Goal: Task Accomplishment & Management: Use online tool/utility

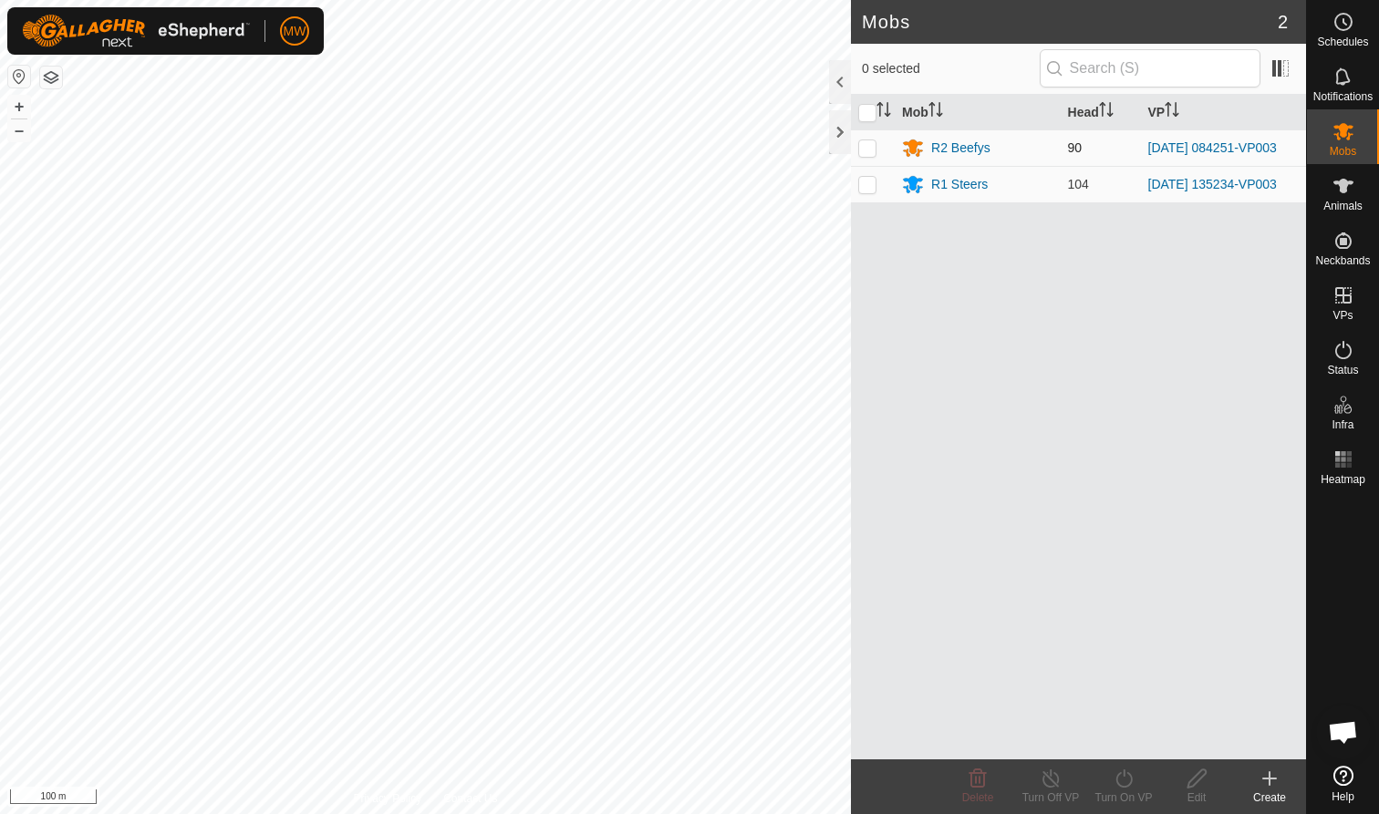
click at [870, 150] on p-checkbox at bounding box center [867, 147] width 18 height 15
checkbox input "true"
click at [1043, 779] on icon at bounding box center [1050, 779] width 16 height 18
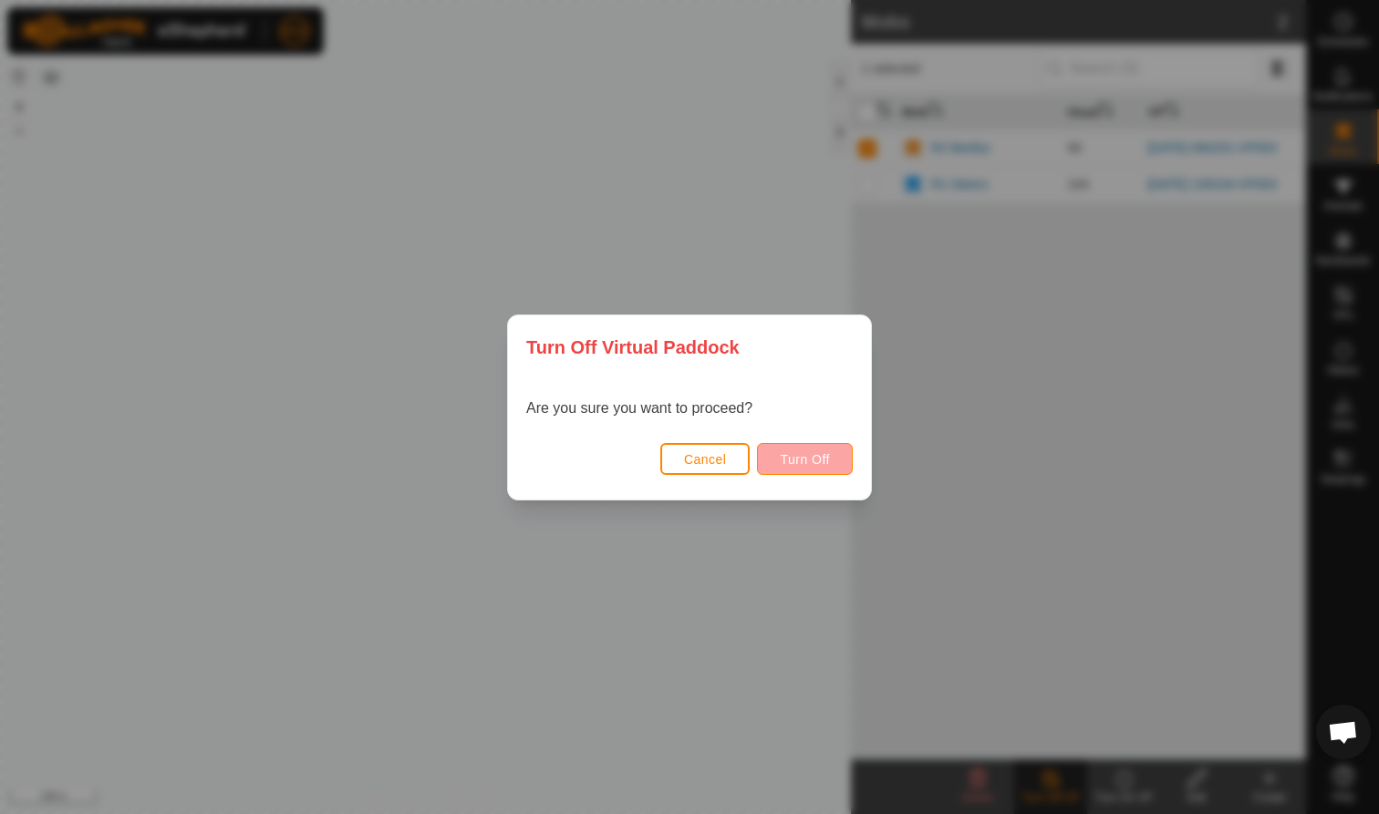
click at [798, 460] on span "Turn Off" at bounding box center [805, 459] width 50 height 15
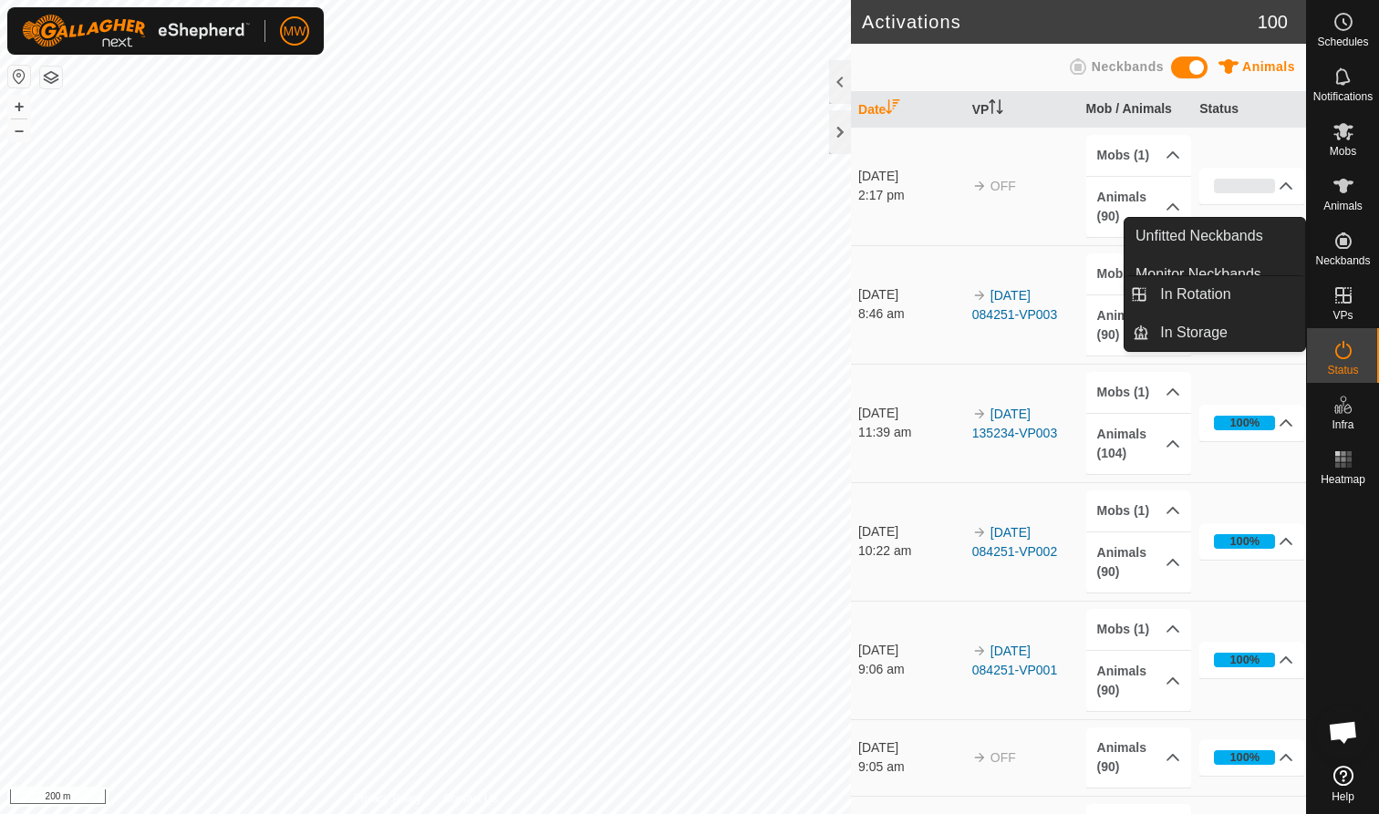
click at [1348, 299] on icon at bounding box center [1343, 295] width 22 height 22
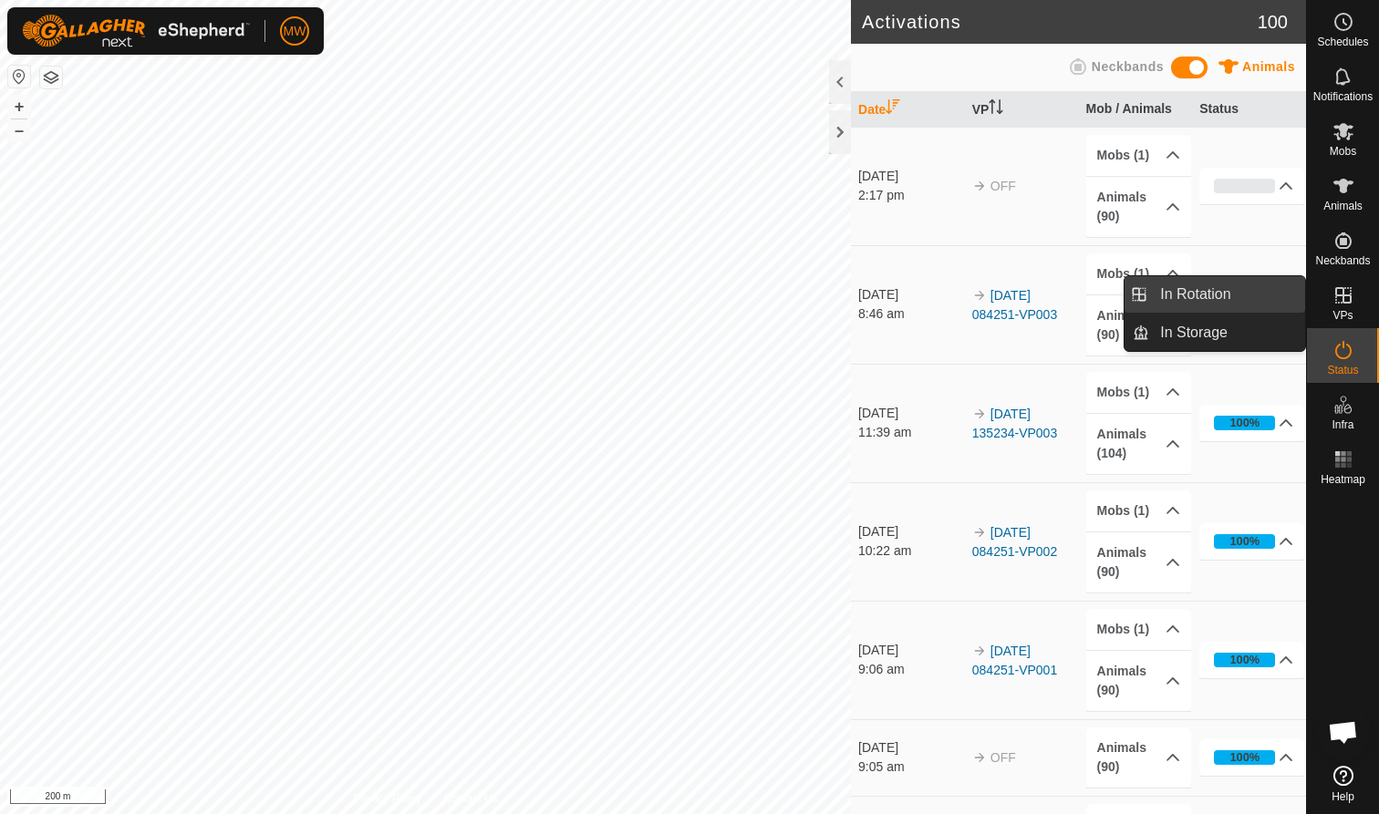
click at [1216, 291] on link "In Rotation" at bounding box center [1227, 294] width 156 height 36
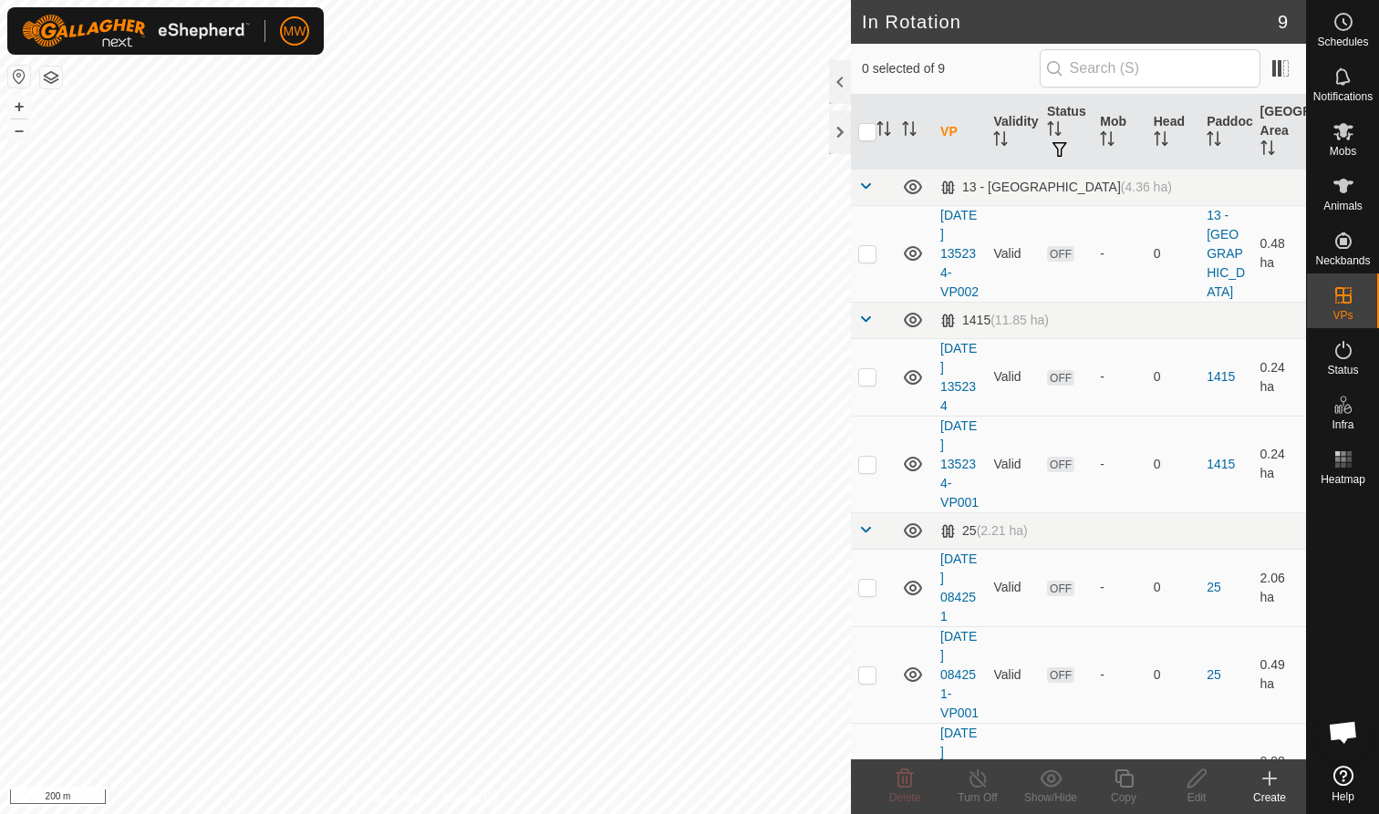
click at [1266, 789] on icon at bounding box center [1269, 779] width 22 height 22
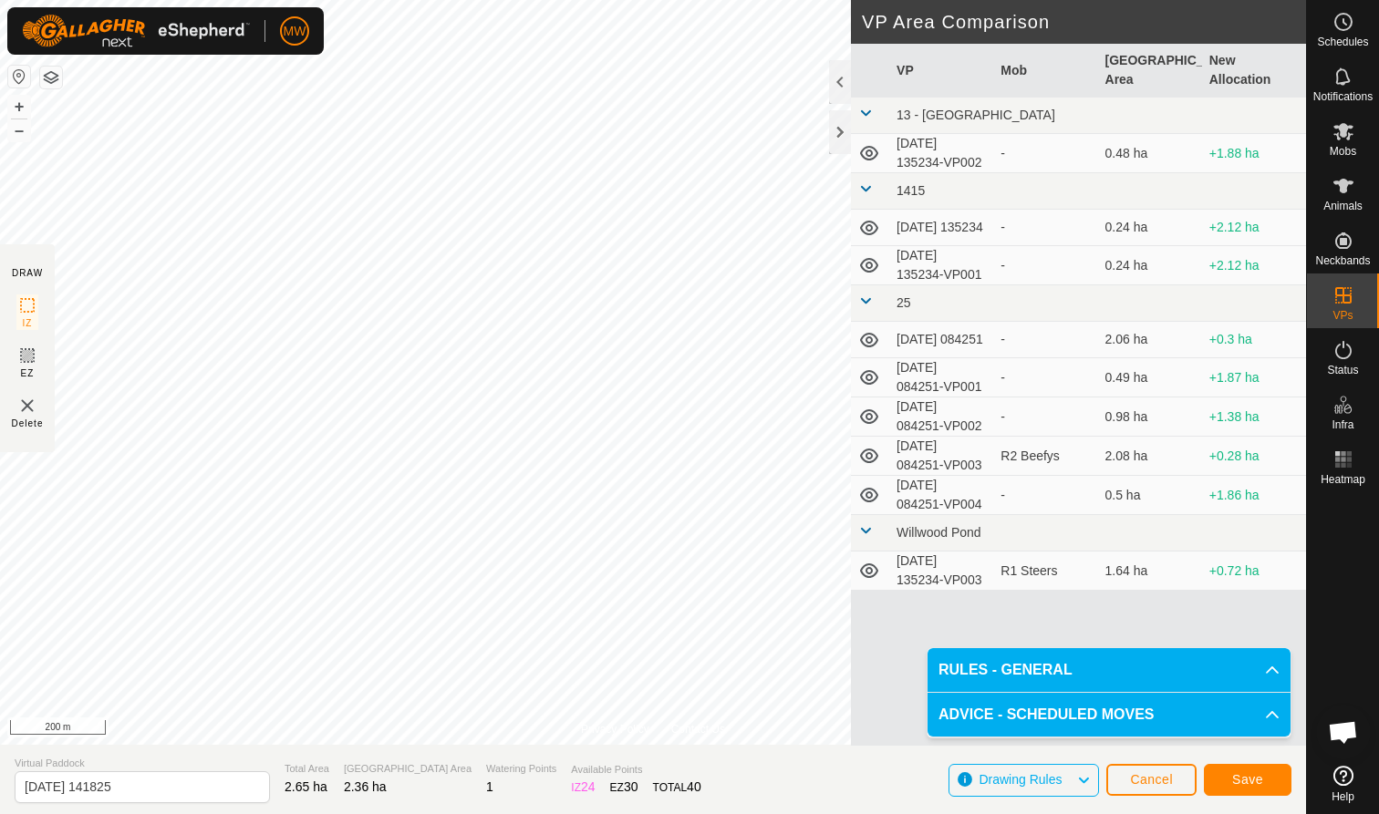
click at [1242, 775] on span "Save" at bounding box center [1247, 779] width 31 height 15
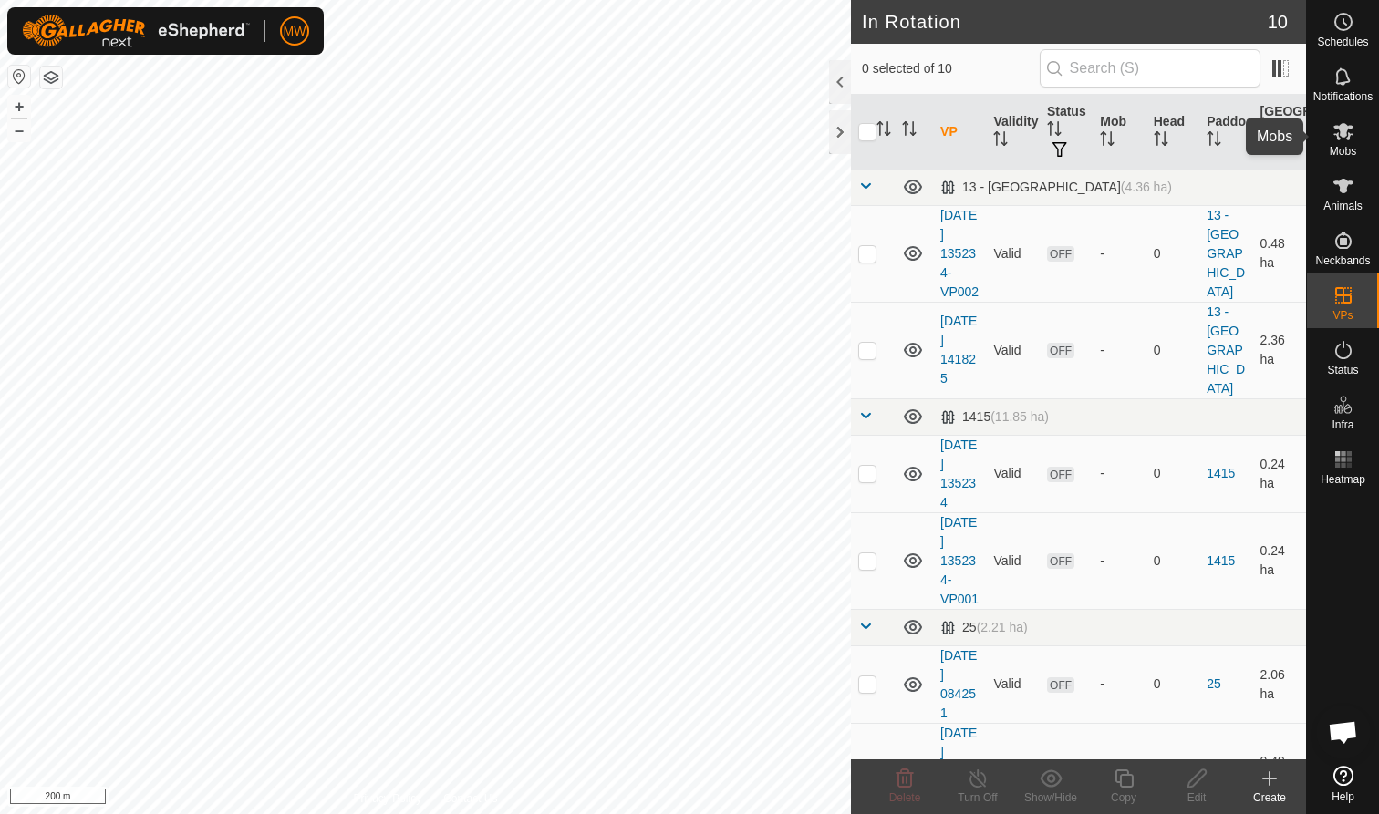
click at [1341, 137] on icon at bounding box center [1343, 131] width 20 height 17
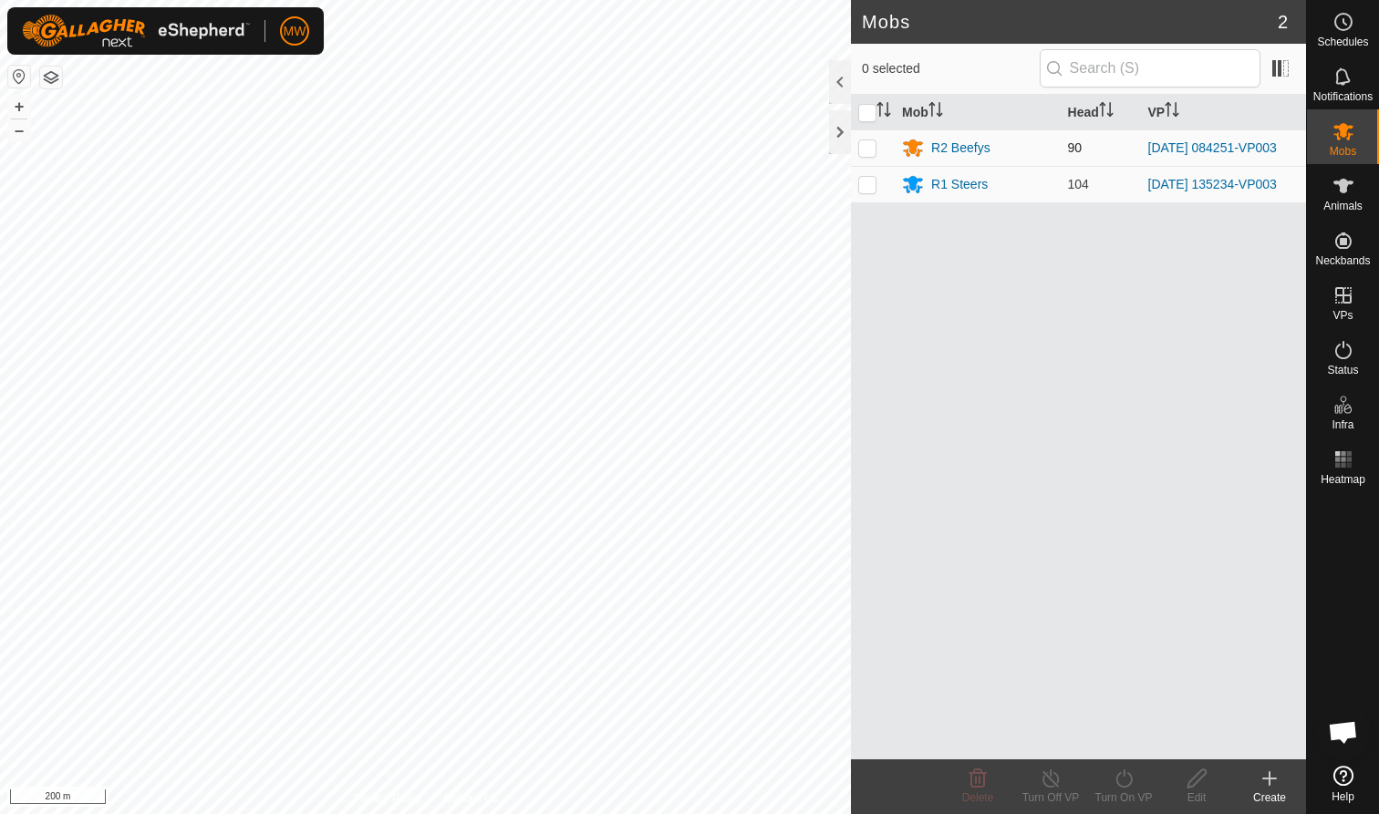
click at [867, 149] on p-checkbox at bounding box center [867, 147] width 18 height 15
checkbox input "true"
click at [1123, 781] on icon at bounding box center [1123, 779] width 23 height 22
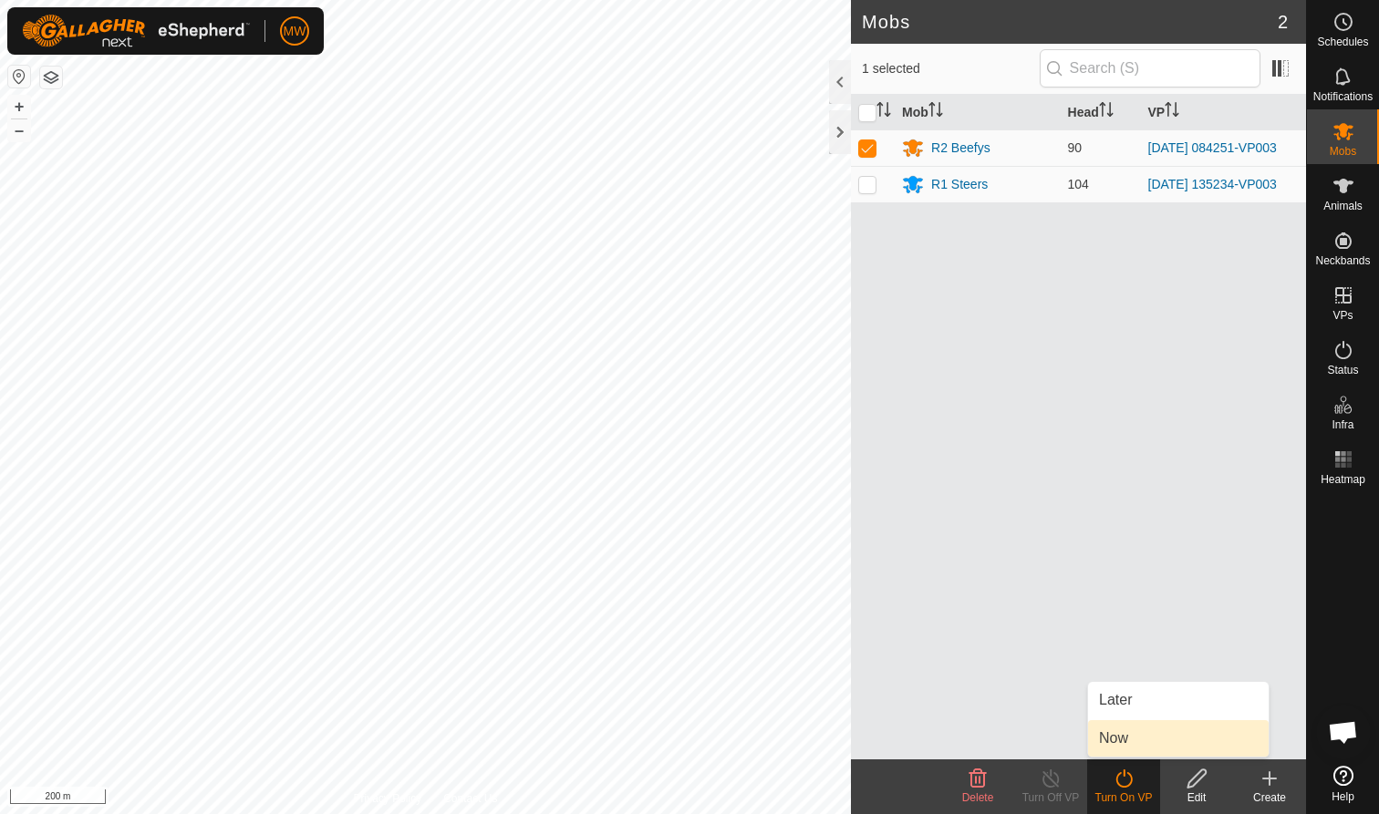
click at [1118, 745] on link "Now" at bounding box center [1178, 738] width 181 height 36
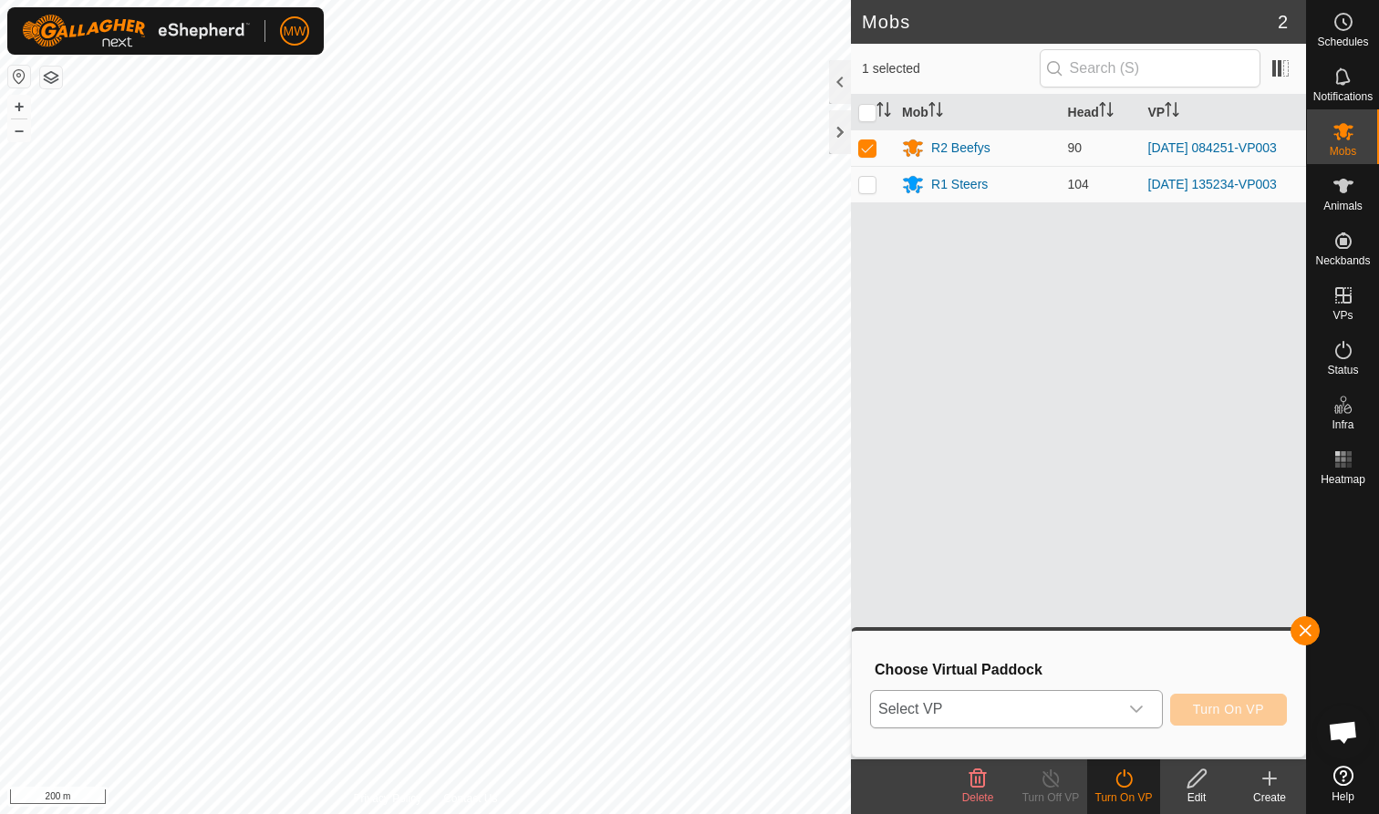
click at [1135, 711] on icon "dropdown trigger" at bounding box center [1136, 709] width 13 height 7
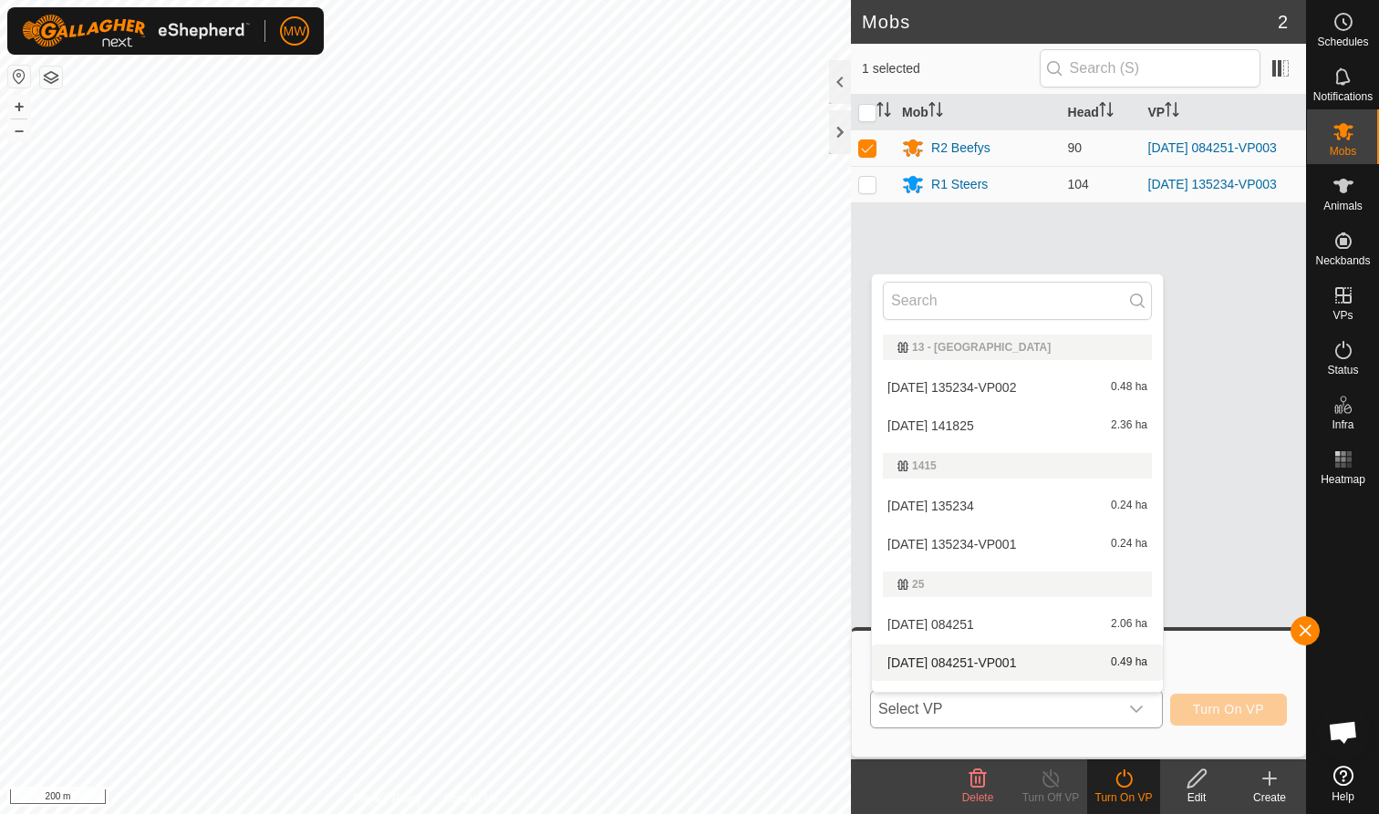
scroll to position [27, 0]
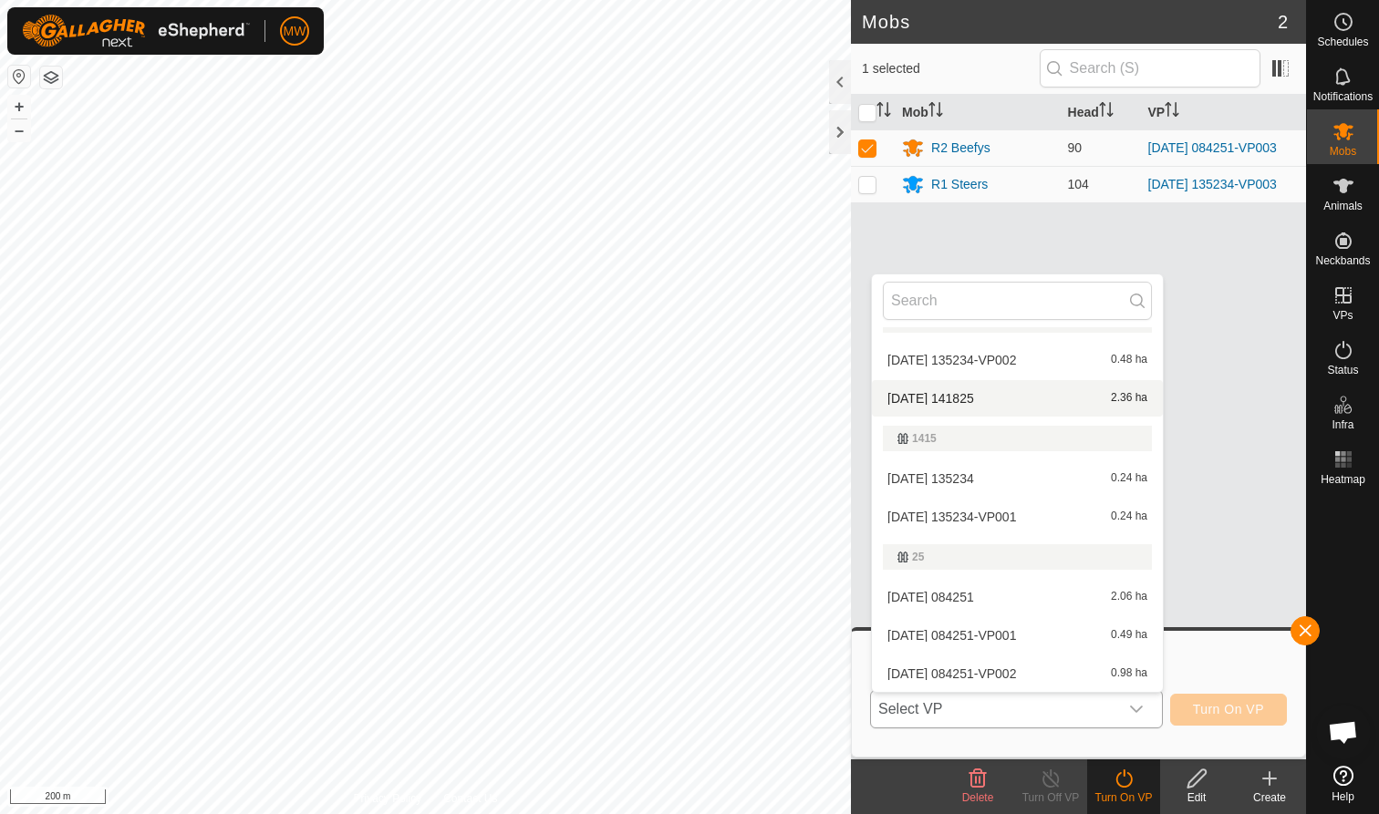
click at [957, 394] on li "2025-09-26 141825 2.36 ha" at bounding box center [1017, 398] width 291 height 36
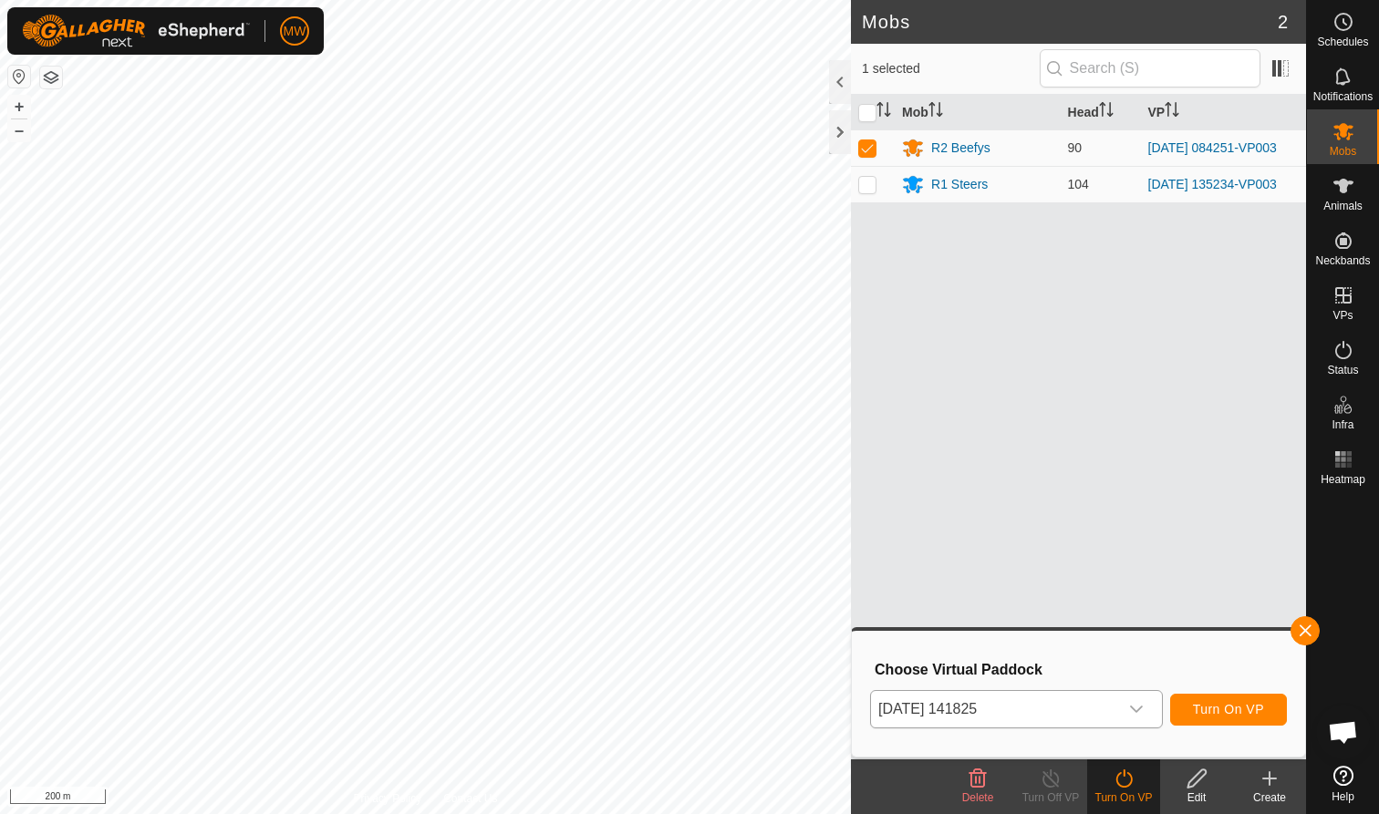
click at [1224, 713] on span "Turn On VP" at bounding box center [1228, 709] width 71 height 15
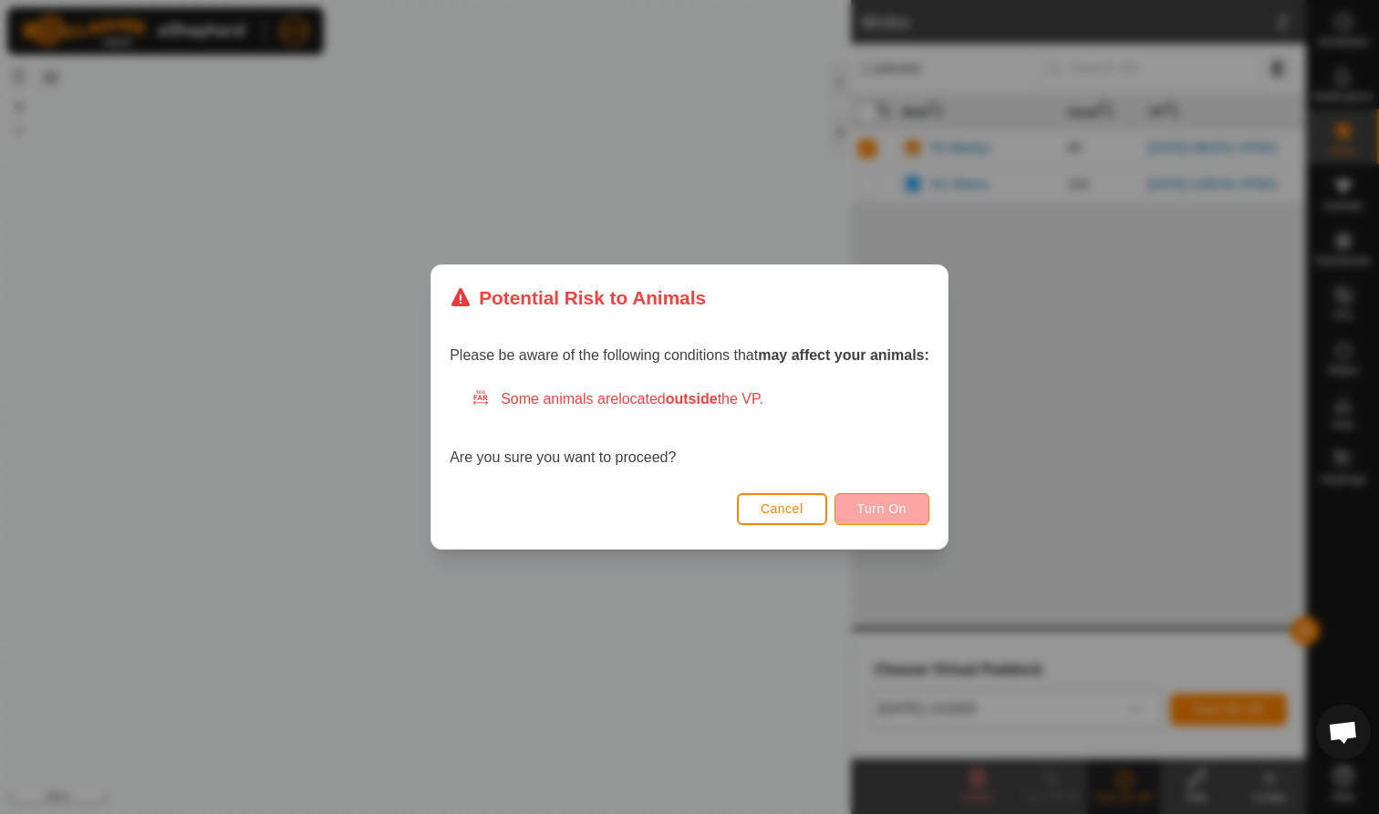
click at [888, 507] on span "Turn On" at bounding box center [881, 508] width 49 height 15
